Goal: Task Accomplishment & Management: Manage account settings

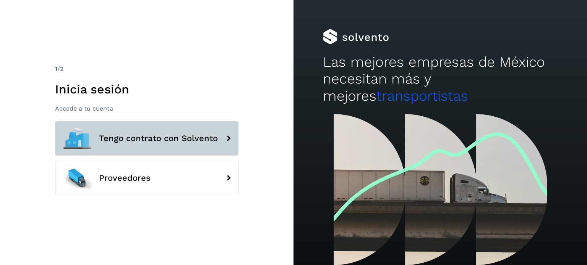
click at [161, 137] on span "Tengo contrato con Solvento" at bounding box center [158, 138] width 119 height 9
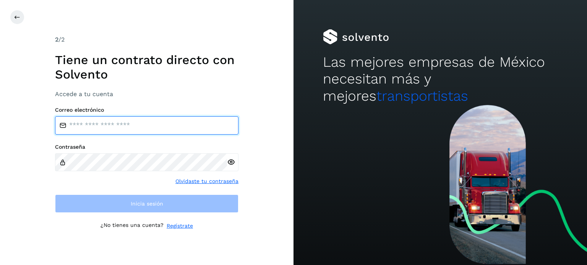
click at [130, 126] on input "email" at bounding box center [146, 126] width 183 height 18
type input "**********"
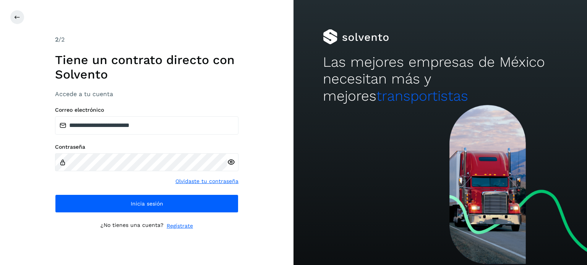
click at [231, 163] on icon at bounding box center [231, 163] width 8 height 8
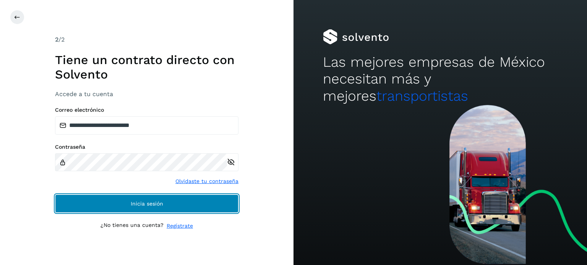
click at [156, 197] on button "Inicia sesión" at bounding box center [146, 204] width 183 height 18
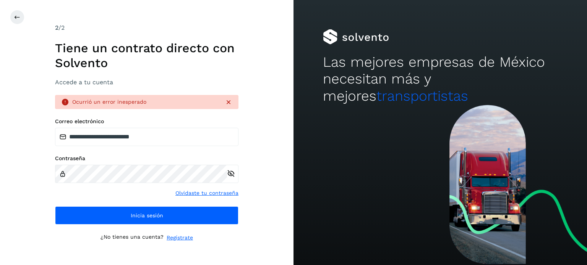
click at [229, 100] on icon at bounding box center [229, 103] width 8 height 8
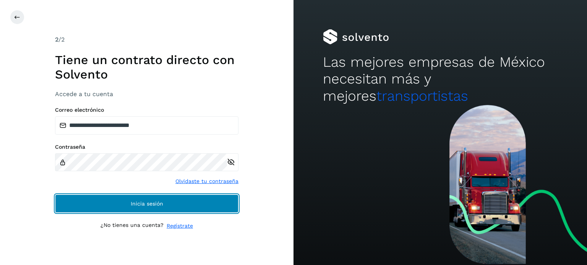
click at [152, 204] on span "Inicia sesión" at bounding box center [147, 203] width 32 height 5
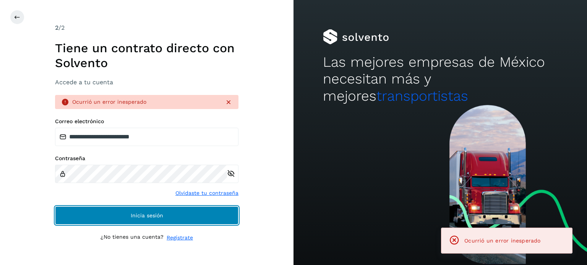
click at [154, 217] on span "Inicia sesión" at bounding box center [147, 215] width 32 height 5
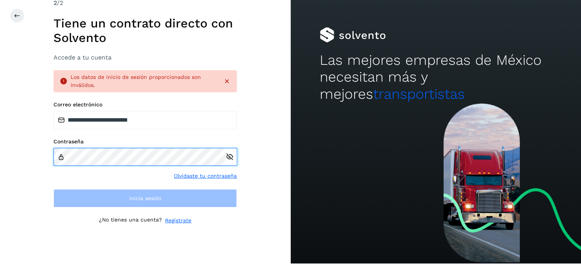
scroll to position [2, 0]
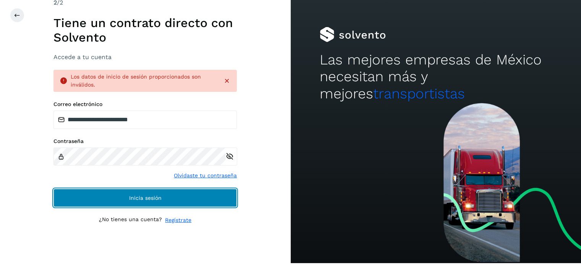
click at [179, 196] on button "Inicia sesión" at bounding box center [144, 198] width 183 height 18
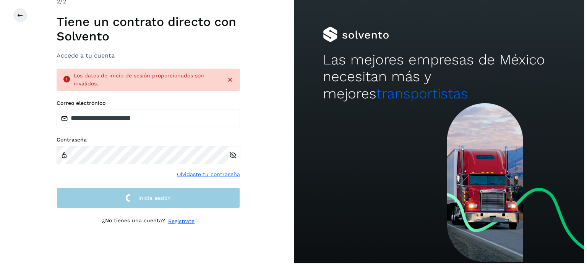
scroll to position [0, 0]
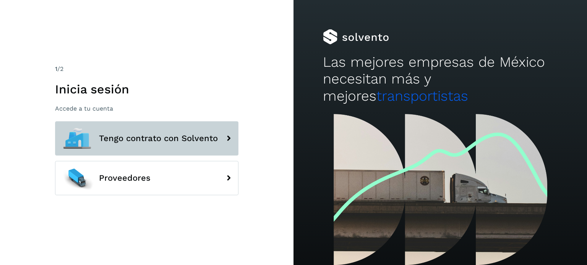
click at [115, 143] on span "Tengo contrato con Solvento" at bounding box center [158, 138] width 119 height 9
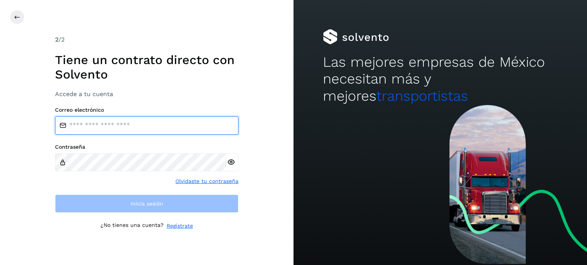
click at [128, 128] on input "email" at bounding box center [146, 126] width 183 height 18
type input "**********"
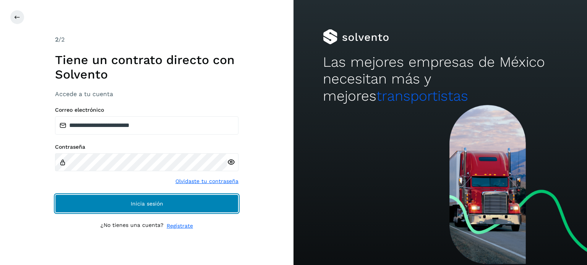
click at [134, 209] on button "Inicia sesión" at bounding box center [146, 204] width 183 height 18
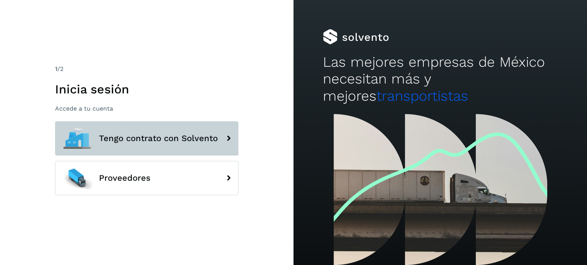
click at [198, 132] on button "Tengo contrato con Solvento" at bounding box center [146, 138] width 183 height 34
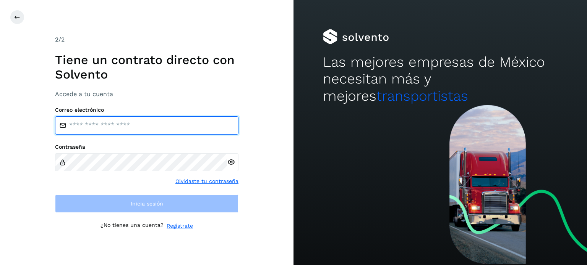
click at [173, 132] on input "email" at bounding box center [146, 126] width 183 height 18
type input "**********"
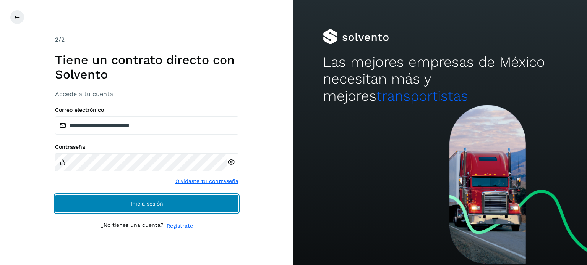
click at [168, 201] on button "Inicia sesión" at bounding box center [146, 204] width 183 height 18
